Goal: Task Accomplishment & Management: Manage account settings

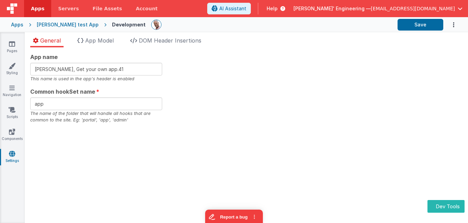
click at [19, 10] on div at bounding box center [12, 8] width 24 height 17
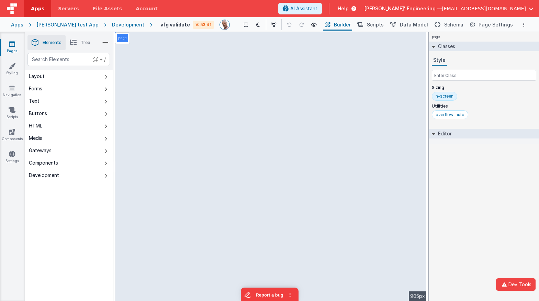
click at [112, 25] on div "Development" at bounding box center [128, 24] width 32 height 7
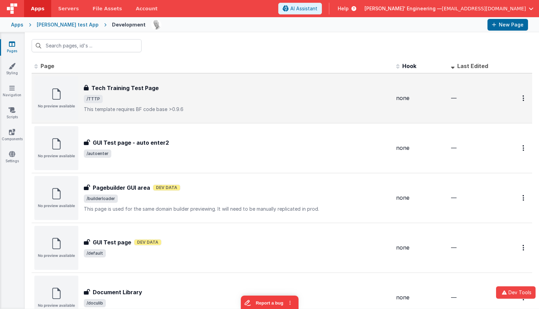
click at [259, 80] on div "Tech Training Test Page Tech Training Test Page /TTTP This template requires BF…" at bounding box center [212, 98] width 356 height 44
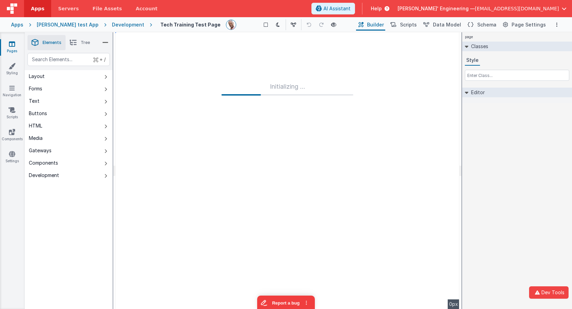
click at [119, 24] on div "Development" at bounding box center [128, 24] width 32 height 7
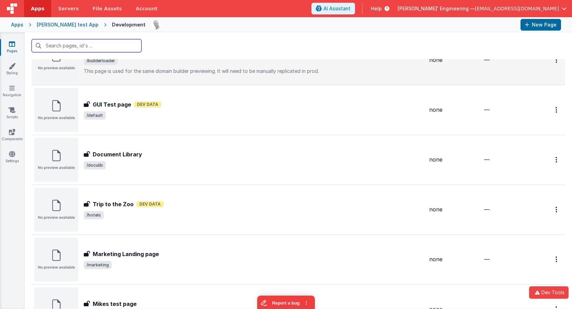
scroll to position [148, 0]
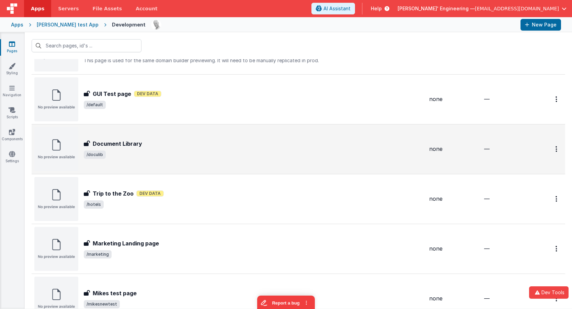
click at [182, 158] on span "/doculib" at bounding box center [254, 154] width 340 height 8
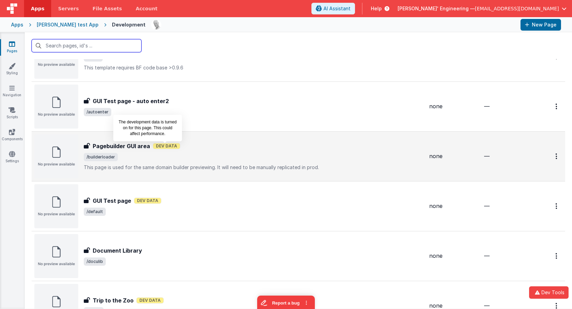
scroll to position [43, 0]
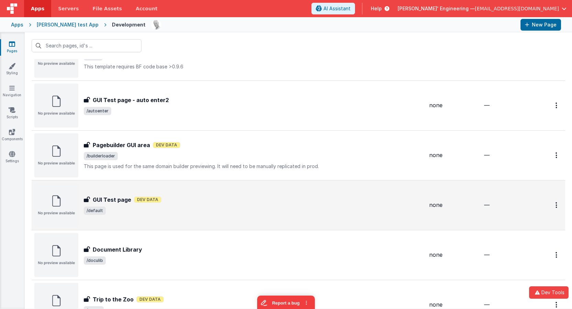
click at [161, 192] on div "GUI Test page GUI Test page Dev Data /default" at bounding box center [228, 205] width 389 height 44
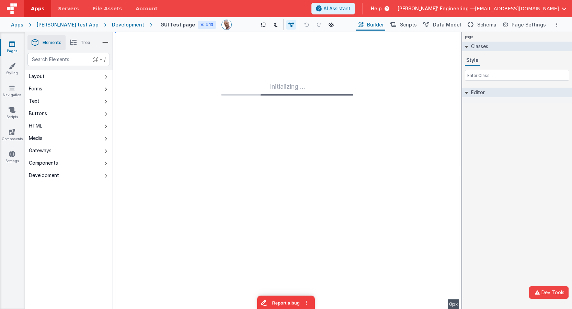
drag, startPoint x: 116, startPoint y: 26, endPoint x: 100, endPoint y: 26, distance: 16.2
click at [116, 26] on div "Development" at bounding box center [128, 24] width 32 height 7
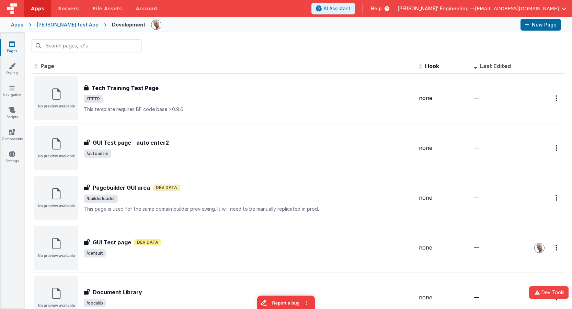
click at [78, 25] on div "[PERSON_NAME] test App" at bounding box center [68, 24] width 62 height 7
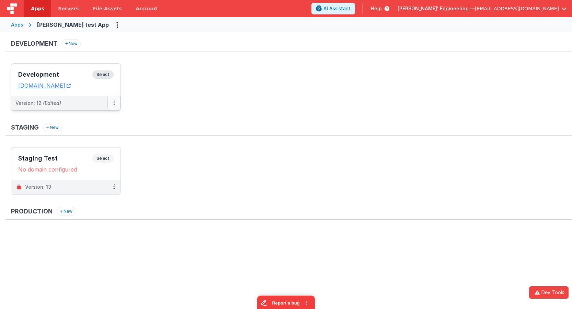
click at [115, 102] on button at bounding box center [113, 103] width 13 height 14
click at [93, 137] on link "Rollback" at bounding box center [90, 143] width 60 height 12
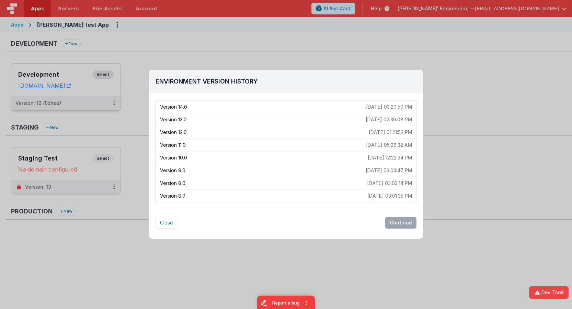
click at [197, 108] on p "Version 14.0" at bounding box center [263, 106] width 206 height 7
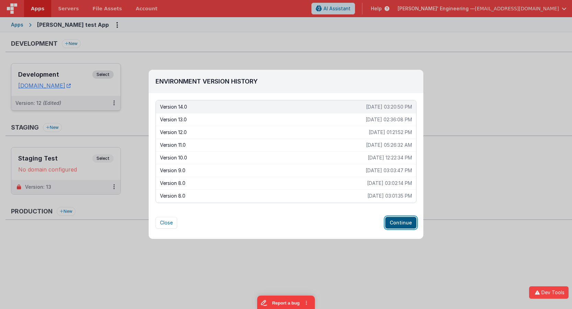
click at [404, 222] on button "Continue" at bounding box center [400, 223] width 31 height 12
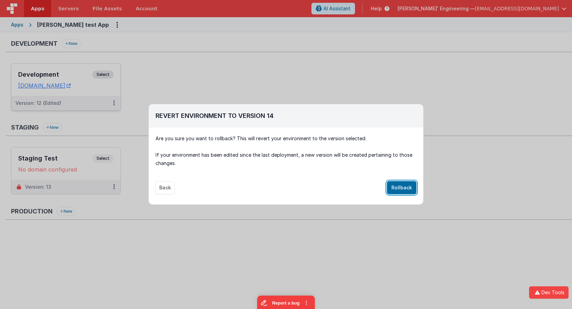
click at [402, 187] on button "Rollback" at bounding box center [402, 187] width 30 height 13
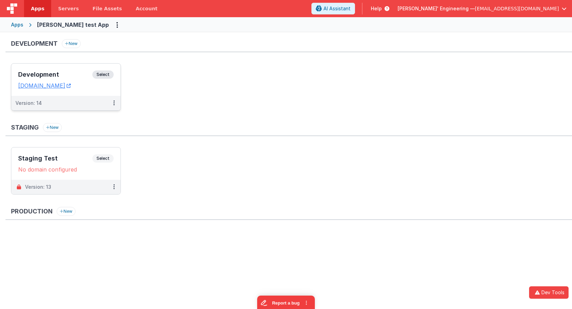
drag, startPoint x: 166, startPoint y: 27, endPoint x: 156, endPoint y: 2, distance: 27.1
click at [166, 27] on div "Apps Charles GUI test App" at bounding box center [286, 24] width 572 height 15
click at [87, 71] on h3 "Development" at bounding box center [55, 74] width 74 height 7
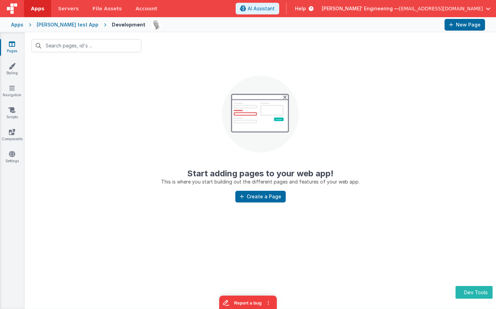
drag, startPoint x: 131, startPoint y: 112, endPoint x: 4, endPoint y: 54, distance: 139.8
click at [129, 111] on center "Start adding pages to your web app! This is where you start building out the di…" at bounding box center [261, 122] width 472 height 126
click at [64, 26] on div "[PERSON_NAME] test App" at bounding box center [68, 24] width 62 height 7
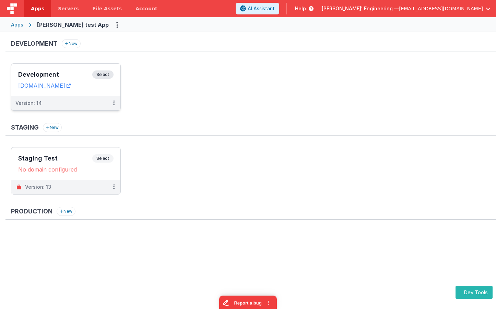
click at [86, 74] on h3 "Development" at bounding box center [55, 74] width 74 height 7
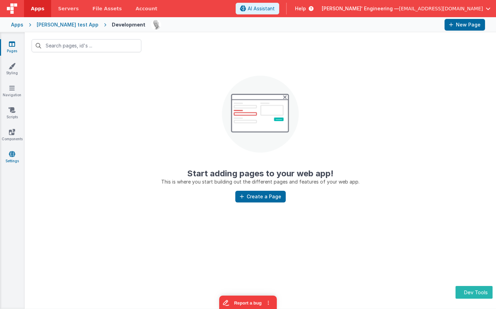
click at [12, 153] on icon at bounding box center [12, 153] width 6 height 7
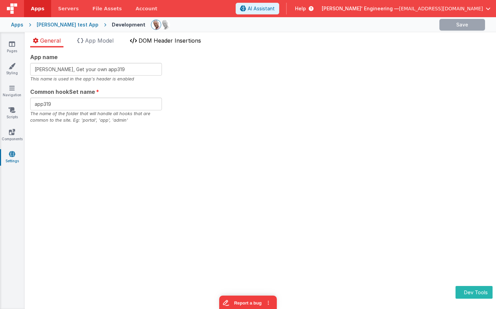
click at [152, 43] on span "DOM Header Insertions" at bounding box center [170, 40] width 62 height 7
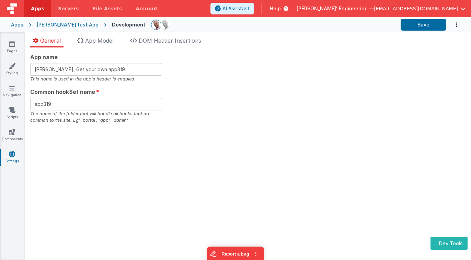
click at [74, 20] on div "Apps Charles GUI test App Development Save" at bounding box center [235, 24] width 471 height 15
click at [69, 24] on div "Charles GUI test App" at bounding box center [68, 24] width 62 height 7
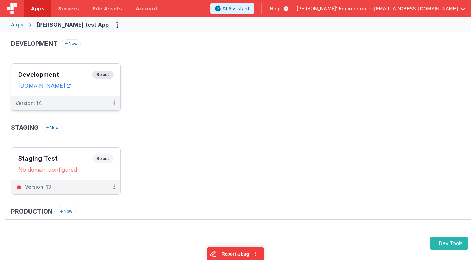
click at [91, 72] on h3 "Development" at bounding box center [55, 74] width 74 height 7
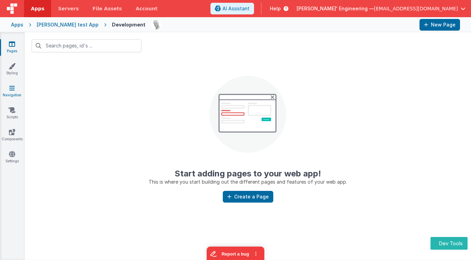
click at [14, 92] on link "Navigation" at bounding box center [12, 91] width 25 height 14
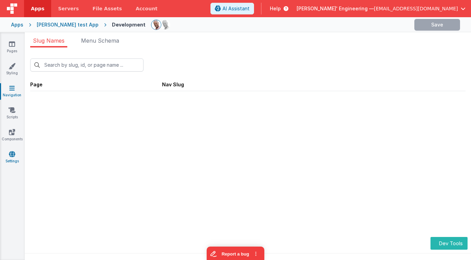
click at [12, 152] on icon at bounding box center [12, 153] width 6 height 7
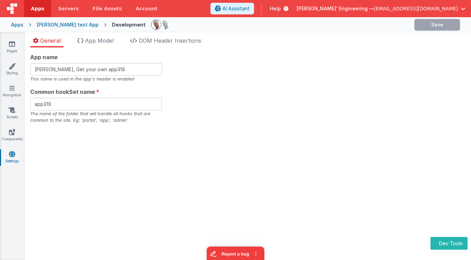
click at [68, 22] on div "Charles GUI test App" at bounding box center [68, 24] width 62 height 7
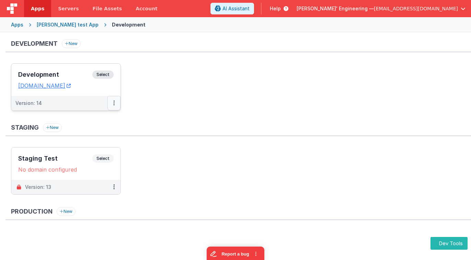
click at [112, 103] on button at bounding box center [113, 103] width 13 height 14
click at [115, 104] on button at bounding box center [113, 103] width 13 height 14
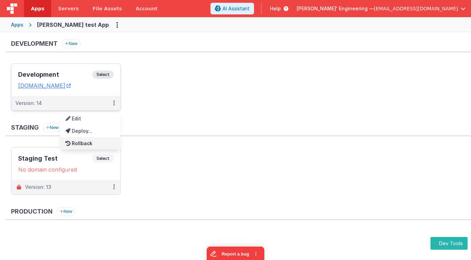
click at [91, 139] on link "Rollback" at bounding box center [90, 143] width 60 height 12
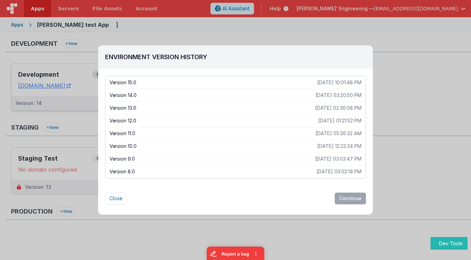
click at [165, 91] on div "Version 14.0 2025-10-06 03:20:50 PM" at bounding box center [235, 95] width 260 height 13
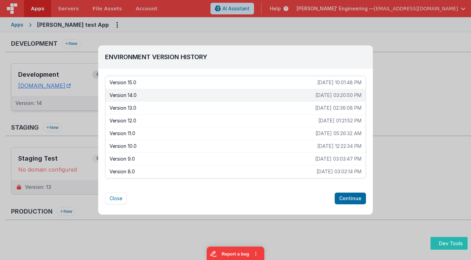
click at [223, 107] on p "Version 13.0" at bounding box center [213, 107] width 206 height 7
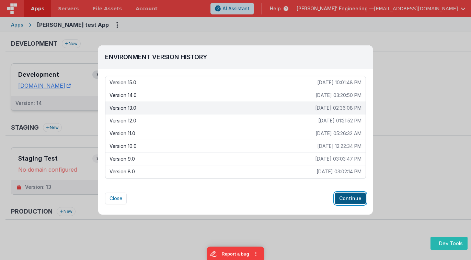
click at [344, 199] on button "Continue" at bounding box center [350, 198] width 31 height 12
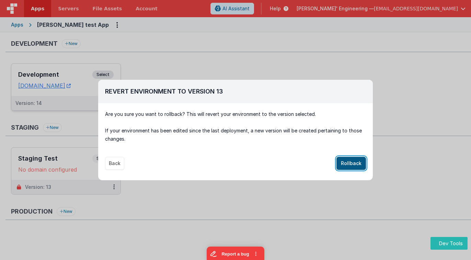
click at [355, 163] on button "Rollback" at bounding box center [351, 163] width 30 height 13
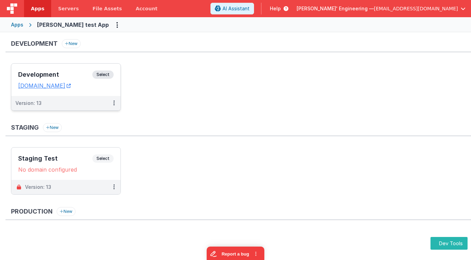
click at [233, 124] on div "Staging New" at bounding box center [238, 129] width 466 height 13
click at [108, 71] on span "Select" at bounding box center [102, 74] width 21 height 8
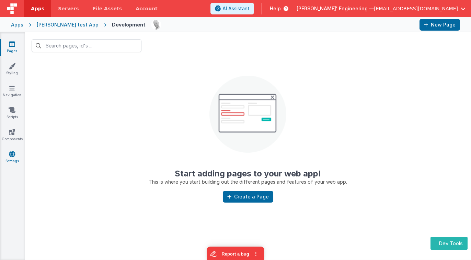
click at [14, 156] on icon at bounding box center [12, 153] width 6 height 7
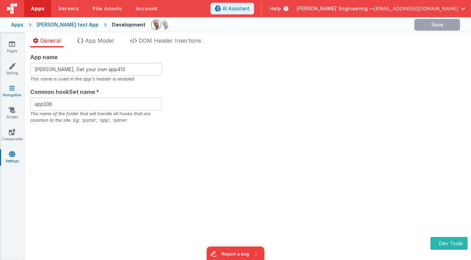
click at [14, 94] on link "Navigation" at bounding box center [12, 91] width 25 height 14
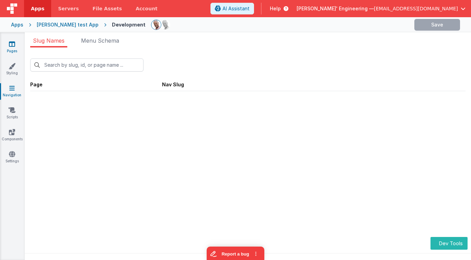
click at [16, 48] on link "Pages" at bounding box center [12, 48] width 25 height 14
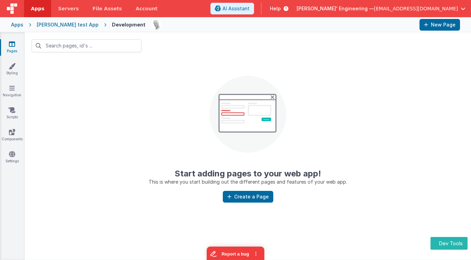
click at [72, 24] on div "Charles GUI test App" at bounding box center [68, 24] width 62 height 7
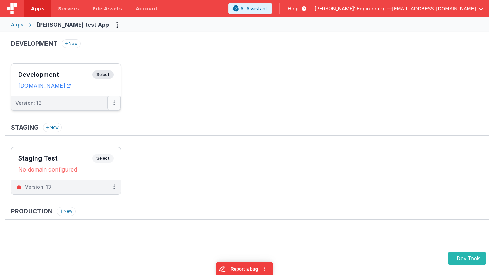
click at [116, 106] on button at bounding box center [113, 103] width 13 height 14
click at [93, 143] on link "Rollback" at bounding box center [90, 143] width 60 height 12
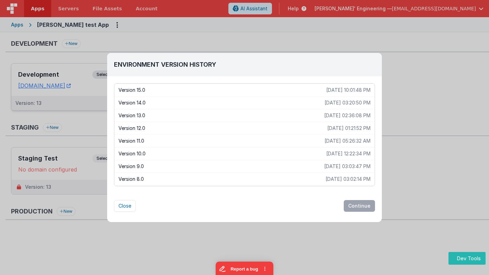
click at [151, 126] on p "Version 12.0" at bounding box center [222, 128] width 209 height 7
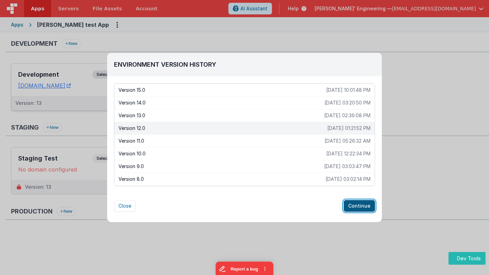
click at [366, 204] on button "Continue" at bounding box center [359, 206] width 31 height 12
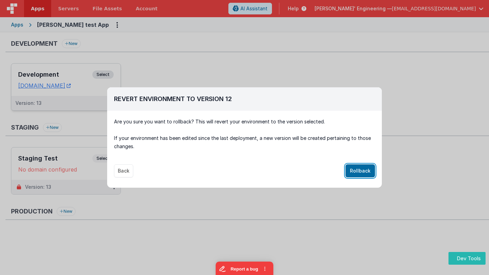
click at [367, 172] on button "Rollback" at bounding box center [360, 170] width 30 height 13
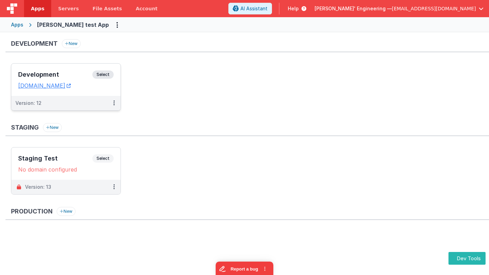
click at [367, 172] on ul "Staging Test Select URLs No domain configured Version: 13" at bounding box center [250, 174] width 478 height 54
click at [113, 74] on span "Select" at bounding box center [102, 74] width 21 height 8
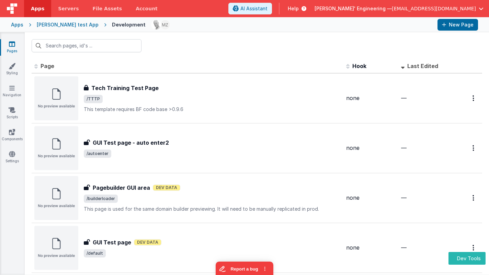
click at [197, 43] on div at bounding box center [257, 45] width 464 height 27
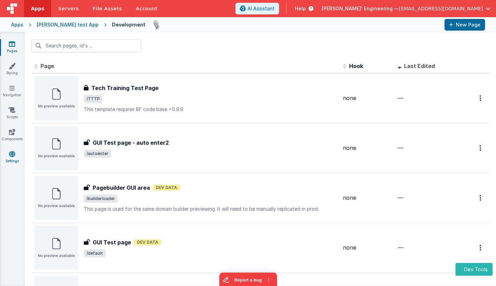
click at [12, 154] on icon at bounding box center [12, 153] width 6 height 7
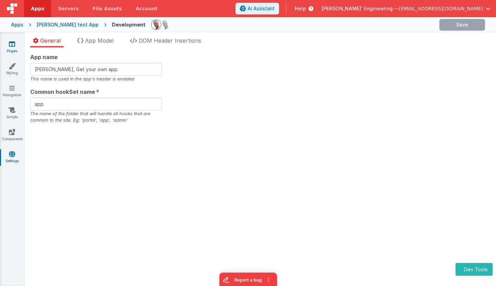
click at [17, 47] on link "Pages" at bounding box center [12, 48] width 25 height 14
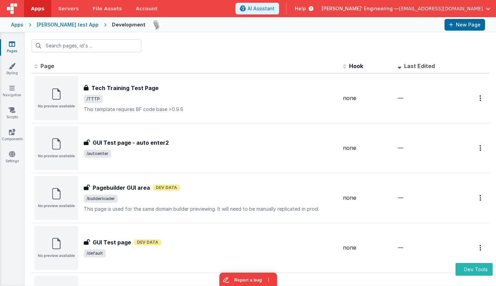
click at [213, 53] on div at bounding box center [260, 45] width 471 height 27
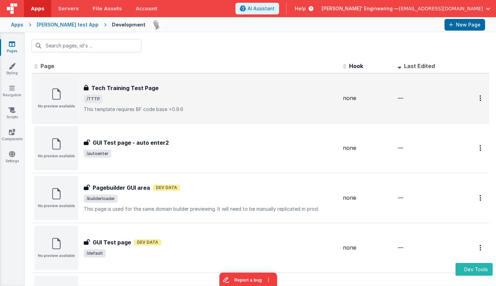
click at [178, 104] on div "Tech Training Test Page Tech Training Test Page /TTTP This template requires BF…" at bounding box center [211, 98] width 254 height 29
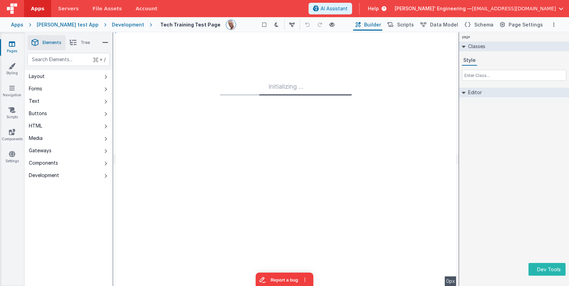
click at [74, 25] on div "Charles GUI test App" at bounding box center [68, 24] width 62 height 7
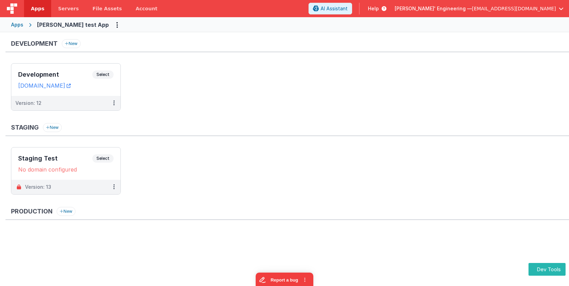
click at [17, 24] on div "Apps" at bounding box center [17, 24] width 12 height 7
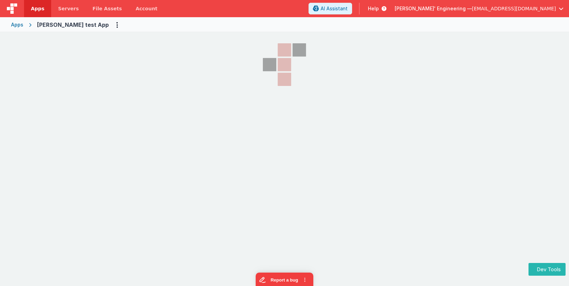
click at [17, 24] on div "Apps" at bounding box center [17, 24] width 12 height 7
